Goal: Complete application form: Complete application form

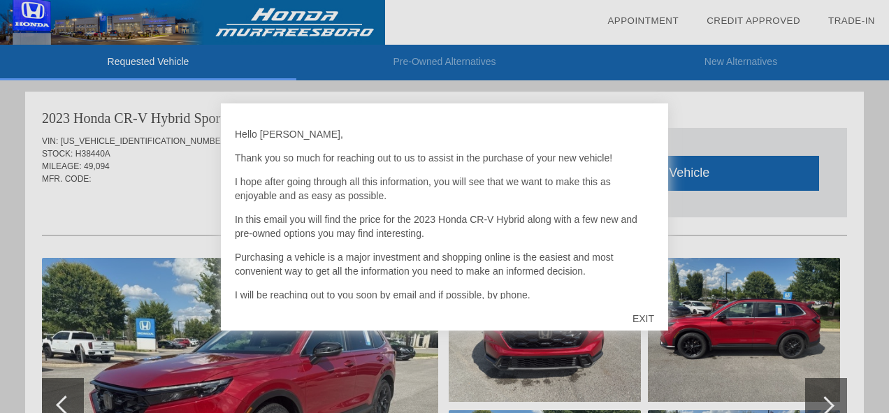
click at [480, 365] on div at bounding box center [444, 206] width 889 height 413
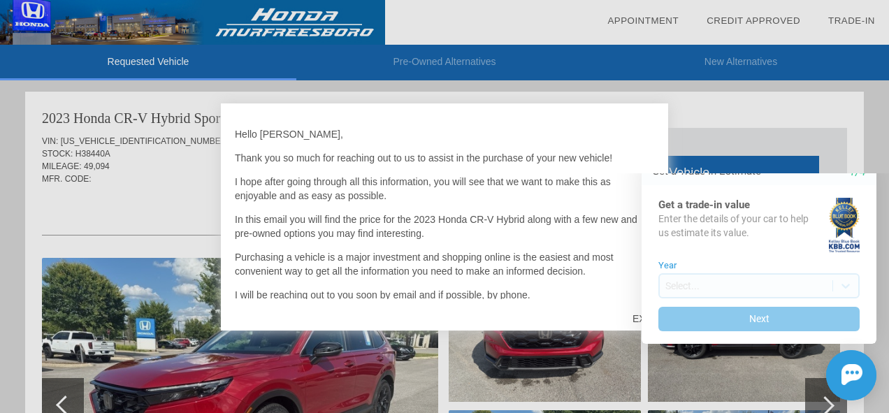
click at [638, 365] on div "Close Get a Trade-In Estimate 1/4 Get a trade-in value Enter the details of you…" at bounding box center [749, 270] width 251 height 261
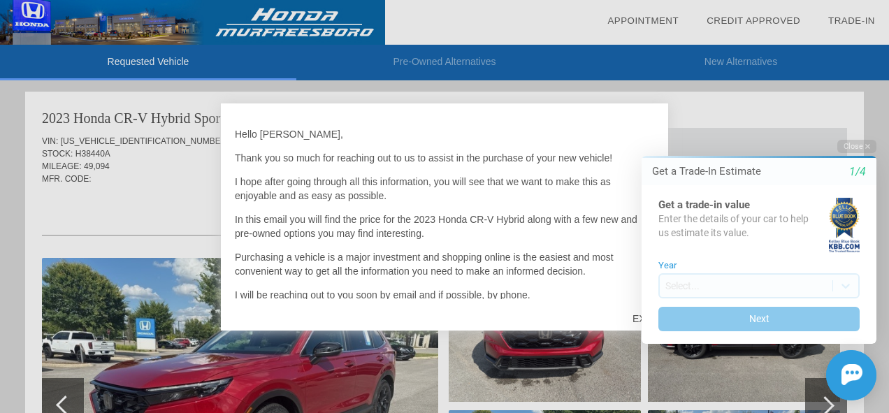
click at [636, 317] on div "Close Get a Trade-In Estimate 1/4 Get a trade-in value Enter the details of you…" at bounding box center [749, 270] width 251 height 261
click at [174, 184] on div at bounding box center [444, 206] width 889 height 413
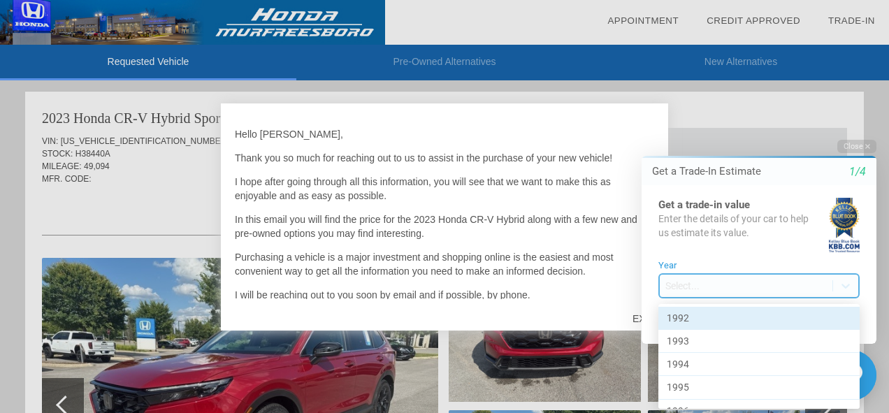
click at [700, 127] on body "Welcome! Get a Trade-In Estimate 1/4 Get a trade-in value Enter the details of …" at bounding box center [750, 127] width 277 height 0
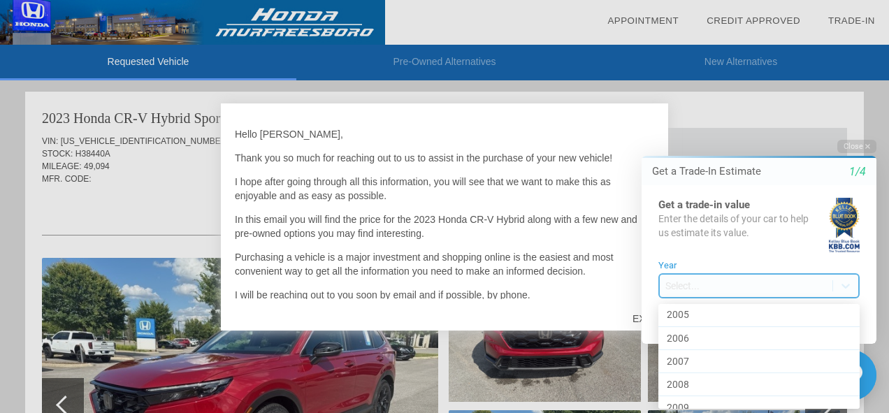
scroll to position [432, 0]
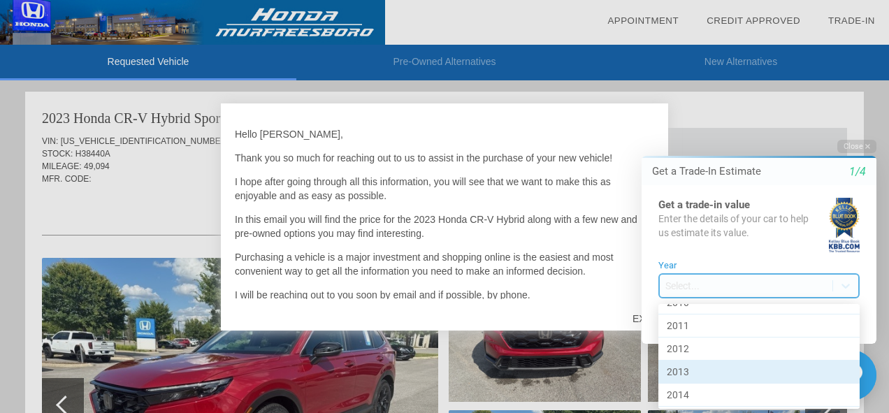
click at [821, 374] on div "2013" at bounding box center [758, 371] width 201 height 23
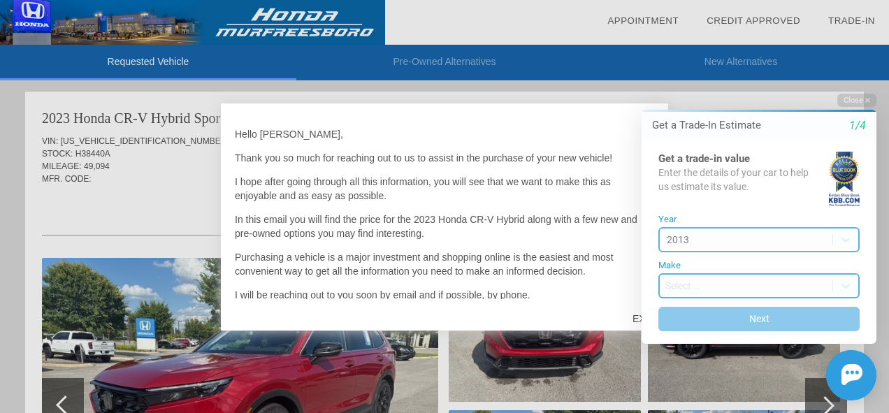
click at [768, 81] on body "Welcome! Get a Trade-In Estimate 1/4 Get a trade-in value Enter the details of …" at bounding box center [750, 81] width 277 height 0
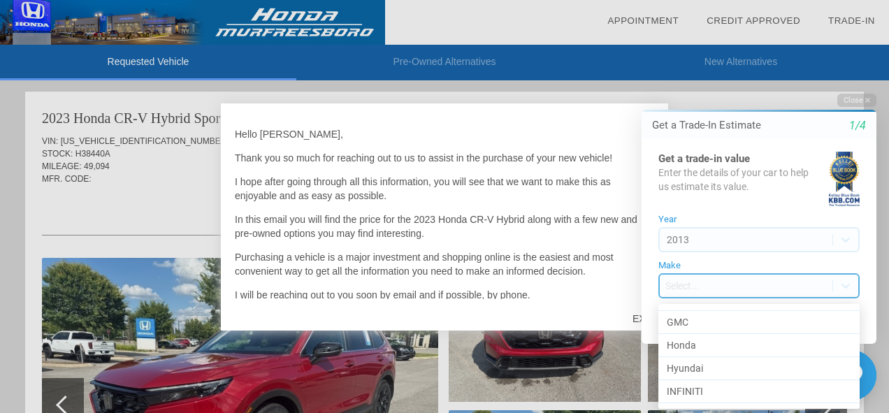
scroll to position [330, 0]
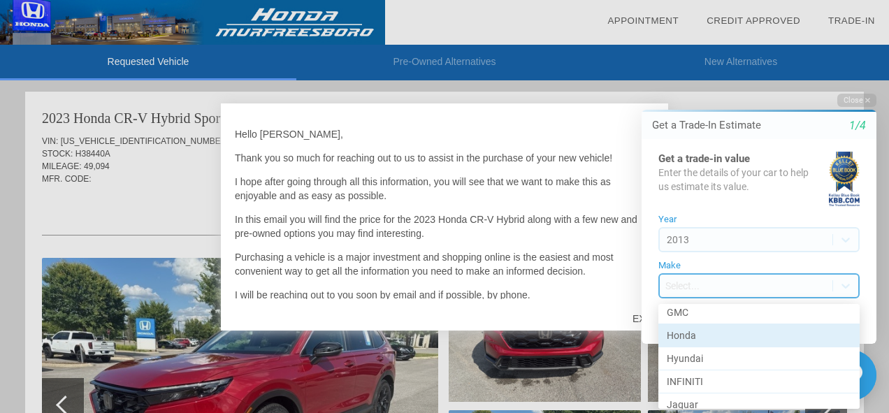
click at [810, 336] on div "Honda" at bounding box center [758, 335] width 201 height 23
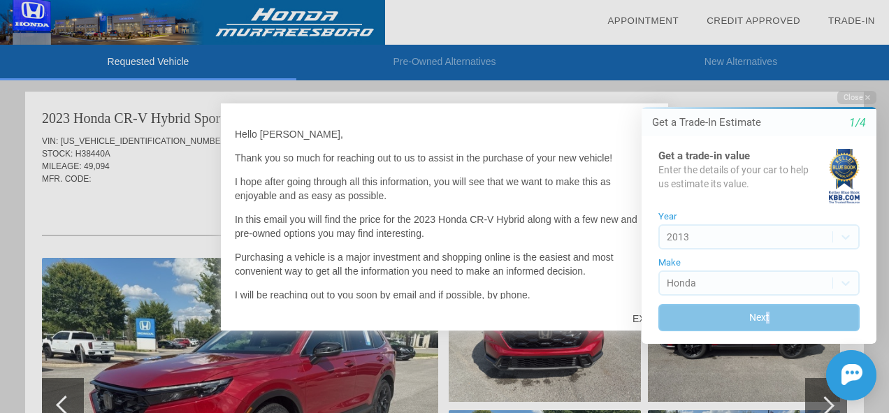
drag, startPoint x: 810, startPoint y: 333, endPoint x: 765, endPoint y: 321, distance: 46.4
click at [765, 321] on div "Get a trade-in value Enter the details of your car to help us estimate its valu…" at bounding box center [758, 239] width 235 height 207
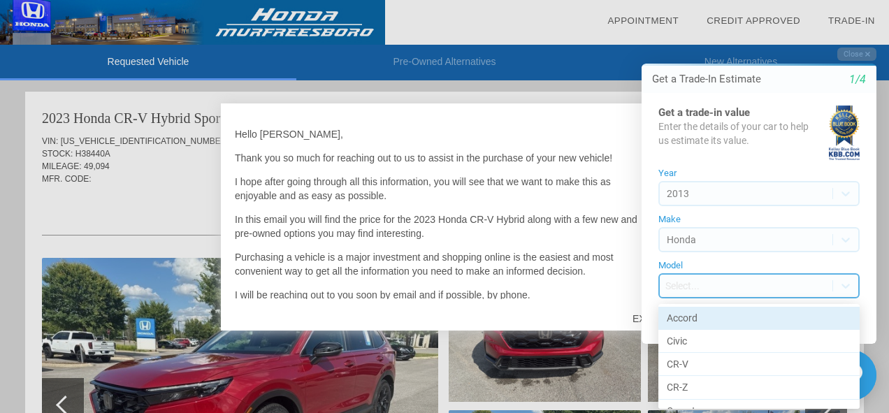
click at [753, 35] on body "Welcome! Get a Trade-In Estimate 1/4 Get a trade-in value Enter the details of …" at bounding box center [750, 35] width 277 height 0
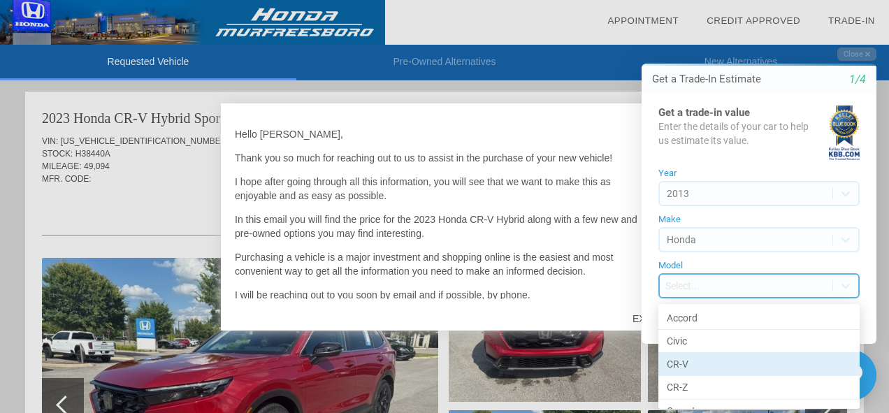
click at [742, 364] on div "CR-V" at bounding box center [758, 364] width 201 height 23
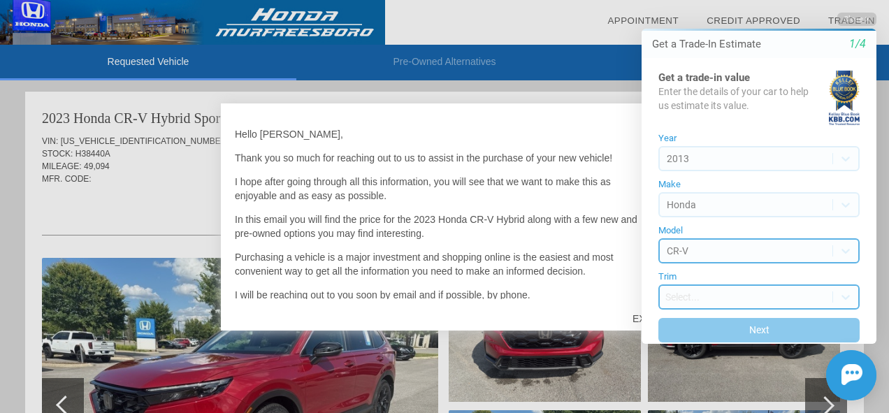
click at [740, 0] on body "Welcome! Get a Trade-In Estimate 1/4 Get a trade-in value Enter the details of …" at bounding box center [750, 0] width 277 height 0
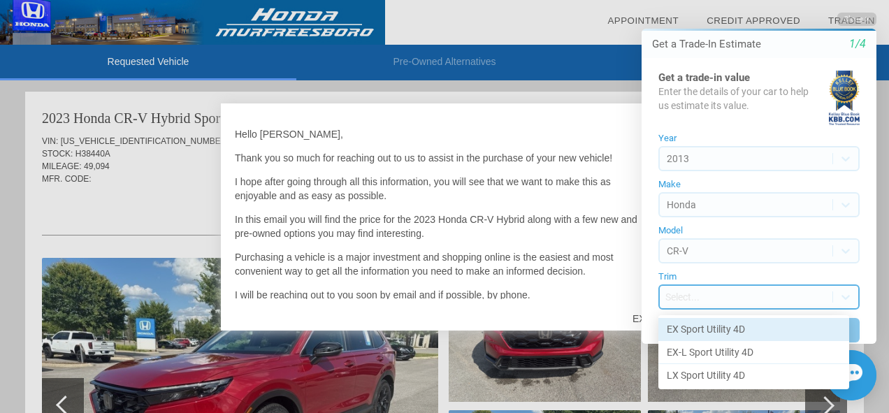
click at [730, 325] on div "EX Sport Utility 4D" at bounding box center [753, 329] width 191 height 23
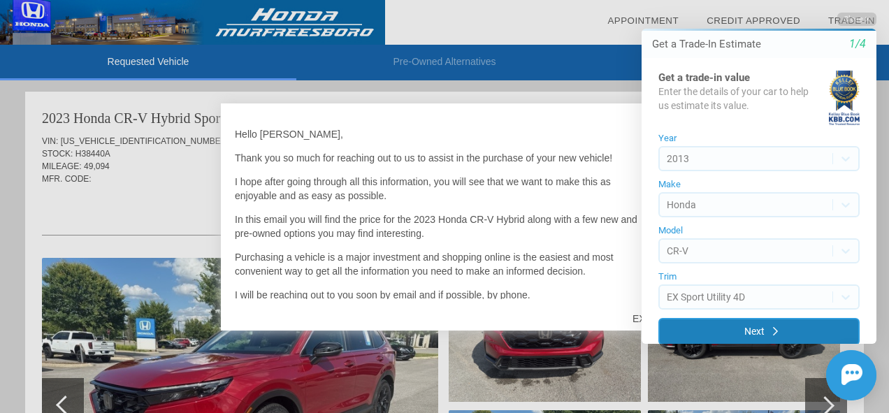
click at [744, 333] on button "Next" at bounding box center [758, 331] width 201 height 27
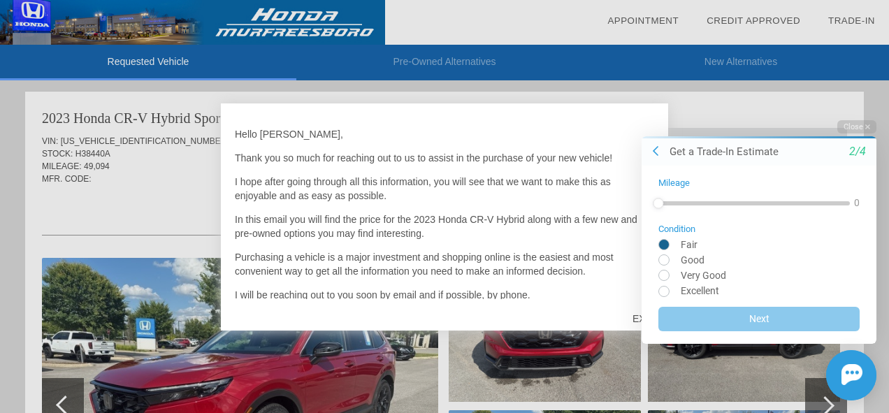
click at [666, 247] on input "radio" at bounding box center [758, 243] width 201 height 10
radio input "true"
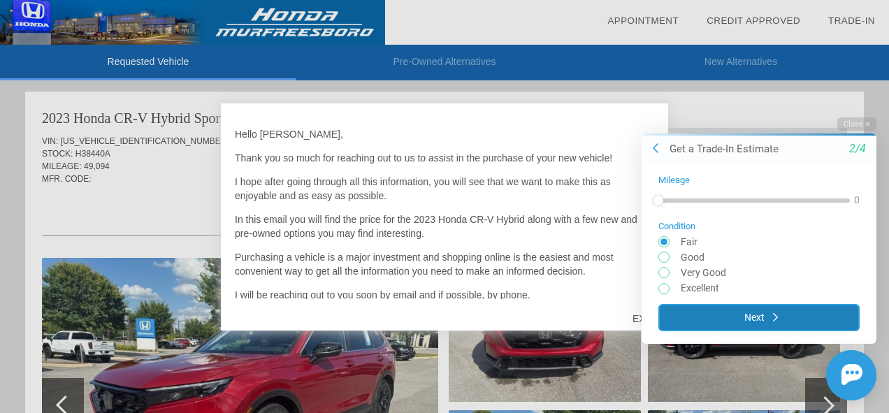
click at [757, 314] on button "Next" at bounding box center [758, 316] width 201 height 27
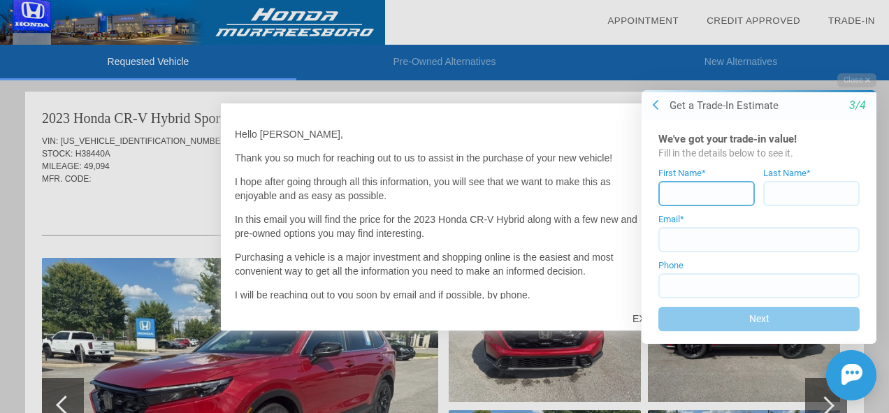
click at [707, 197] on input at bounding box center [706, 193] width 96 height 25
type input "[PERSON_NAME]"
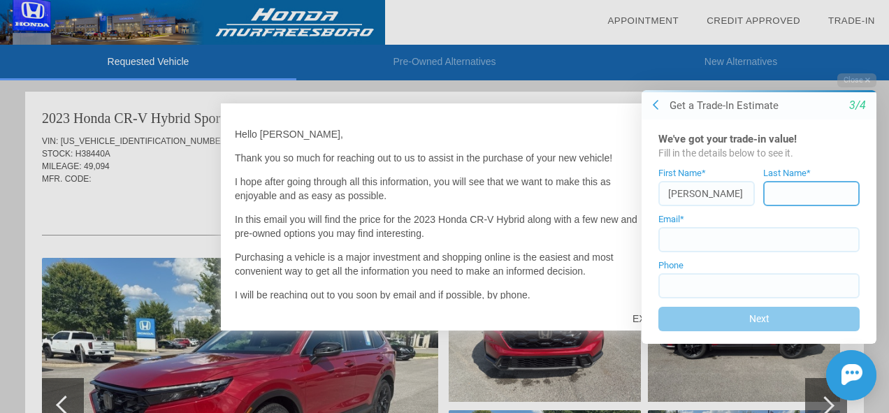
type input "[PERSON_NAME]"
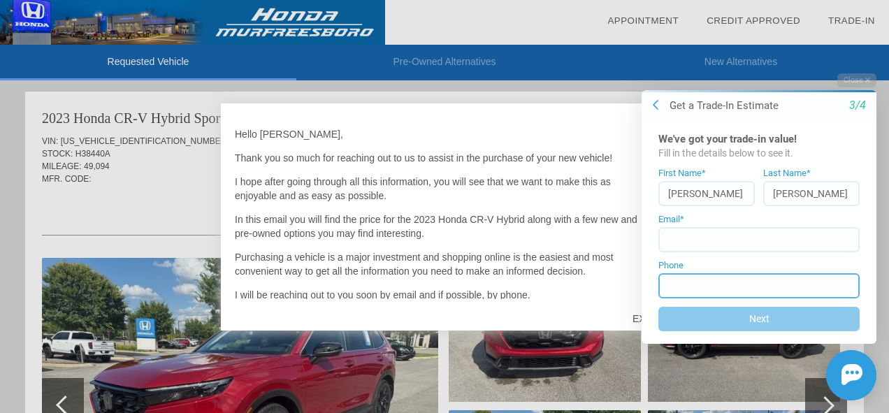
type input "[PHONE_NUMBER]"
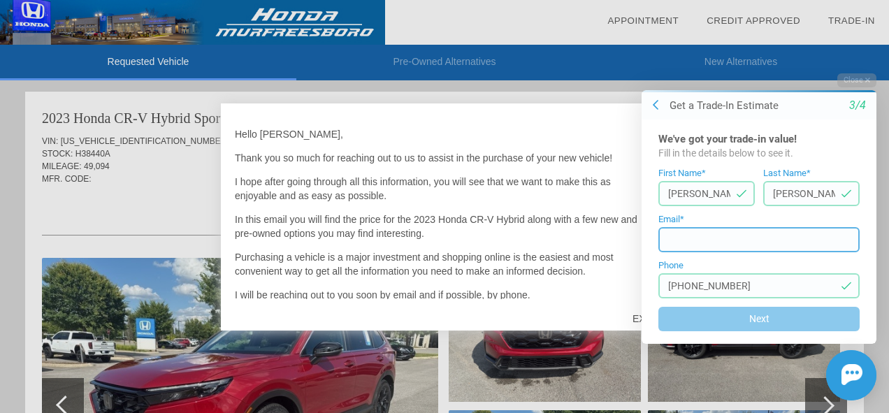
click at [726, 240] on input at bounding box center [758, 239] width 201 height 25
type input "[PERSON_NAME][EMAIL_ADDRESS][PERSON_NAME][DOMAIN_NAME]"
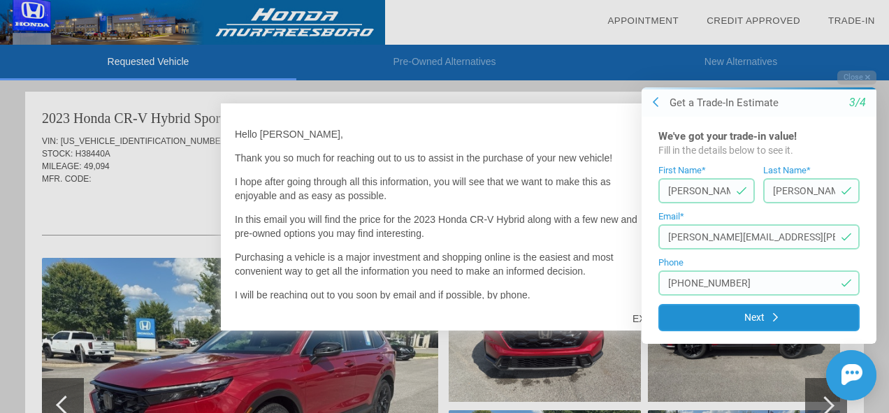
drag, startPoint x: 745, startPoint y: 277, endPoint x: 712, endPoint y: 328, distance: 60.6
click at [712, 328] on form "First Name* [PERSON_NAME] Last Name* [PERSON_NAME] Email* [PERSON_NAME][EMAIL_A…" at bounding box center [758, 249] width 201 height 166
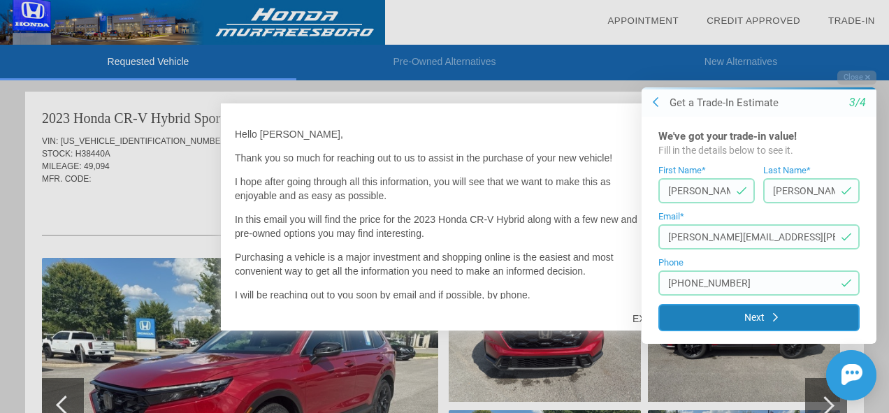
click at [708, 312] on button "Next" at bounding box center [758, 317] width 201 height 27
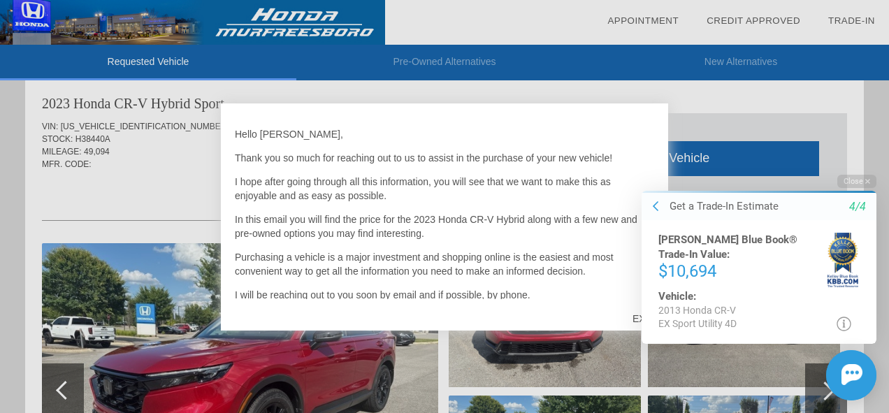
scroll to position [0, 0]
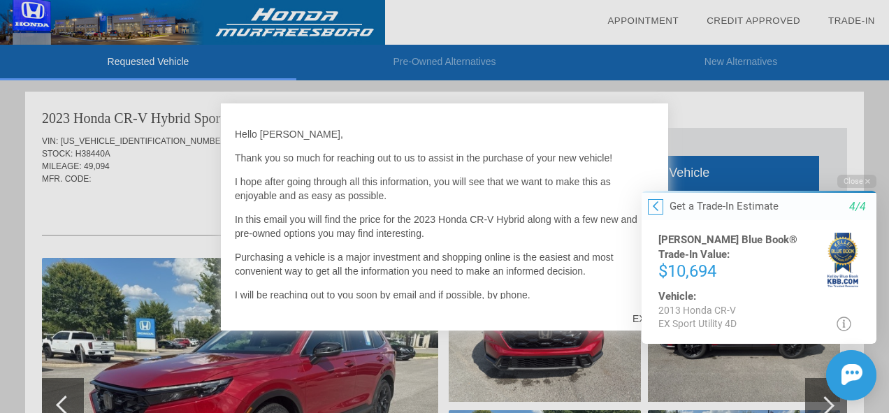
click at [652, 205] on button at bounding box center [655, 205] width 15 height 15
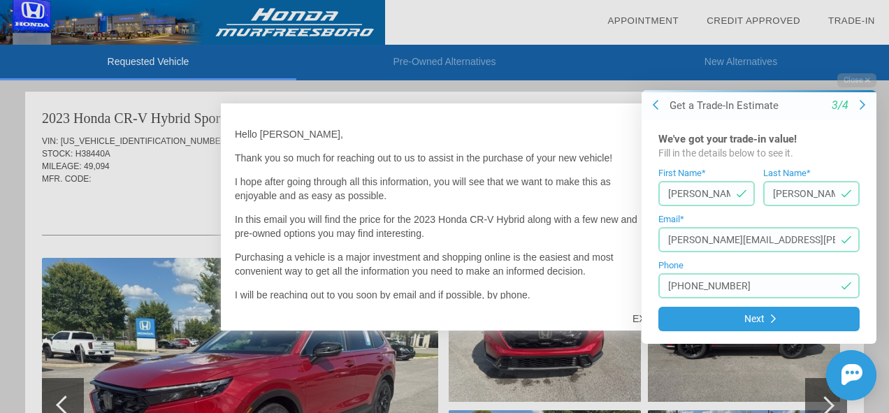
click at [614, 61] on html "Welcome! Get a Trade-In Estimate [DATE]'ve got your trade-in value! Fill in the…" at bounding box center [750, 61] width 277 height 0
